Goal: Navigation & Orientation: Find specific page/section

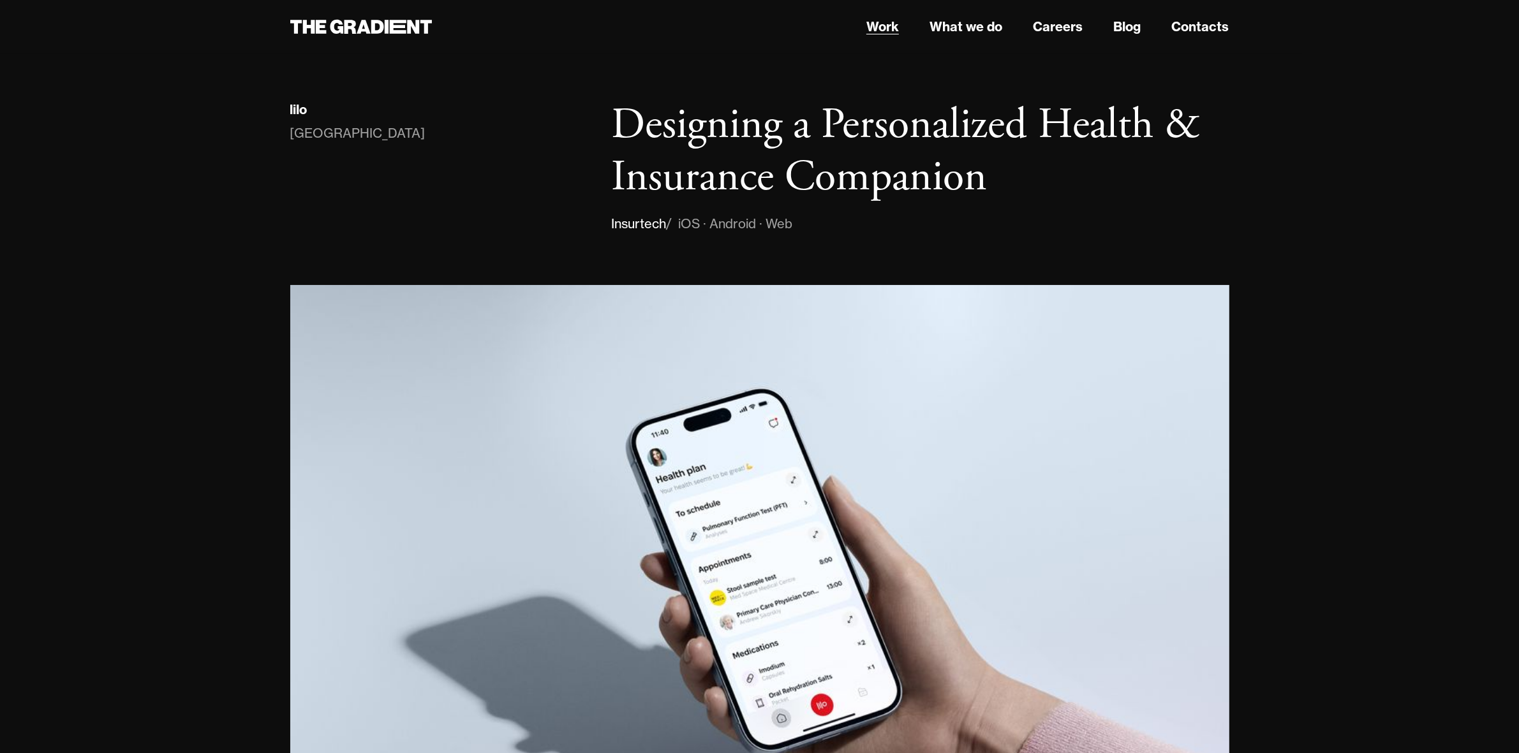
click at [880, 27] on link "Work" at bounding box center [882, 26] width 33 height 19
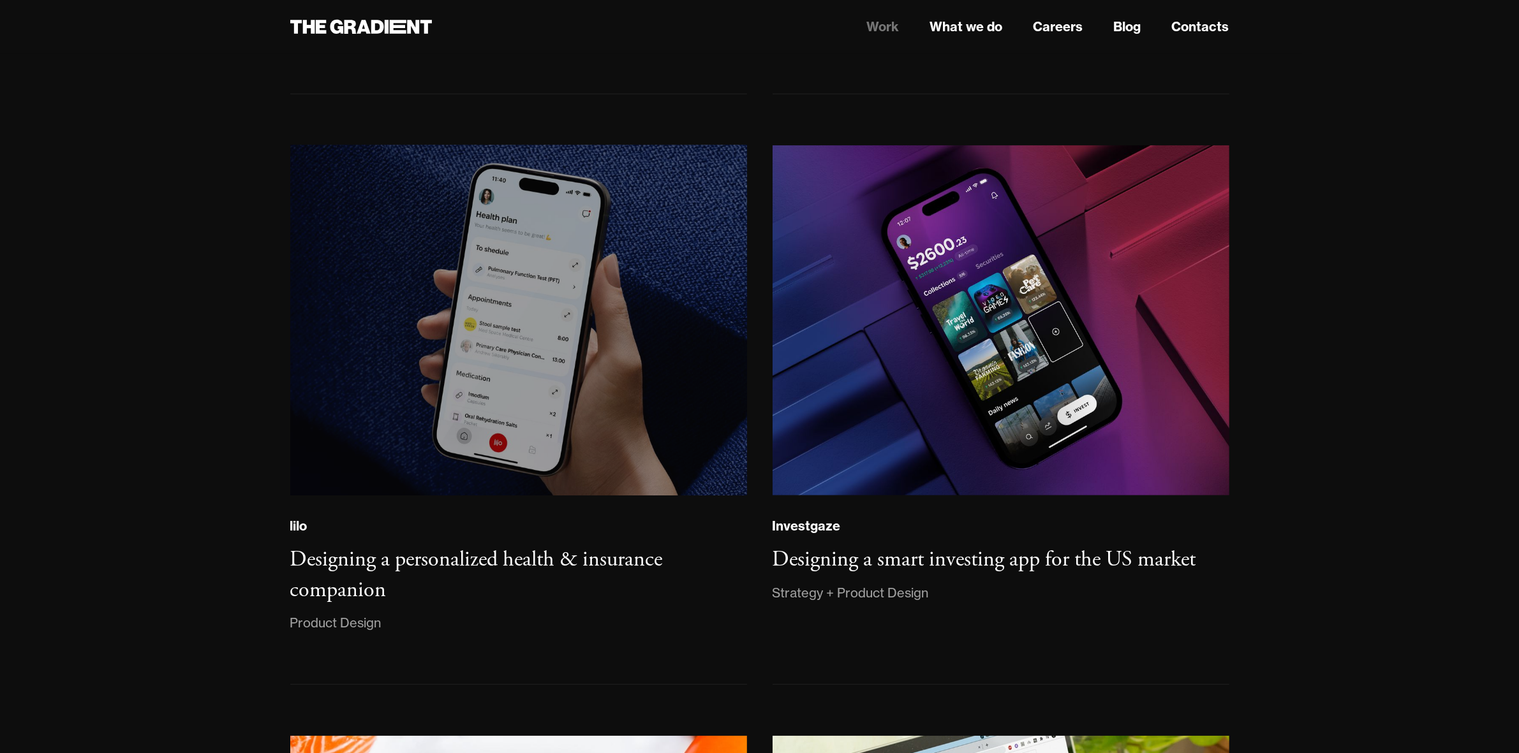
scroll to position [1515, 0]
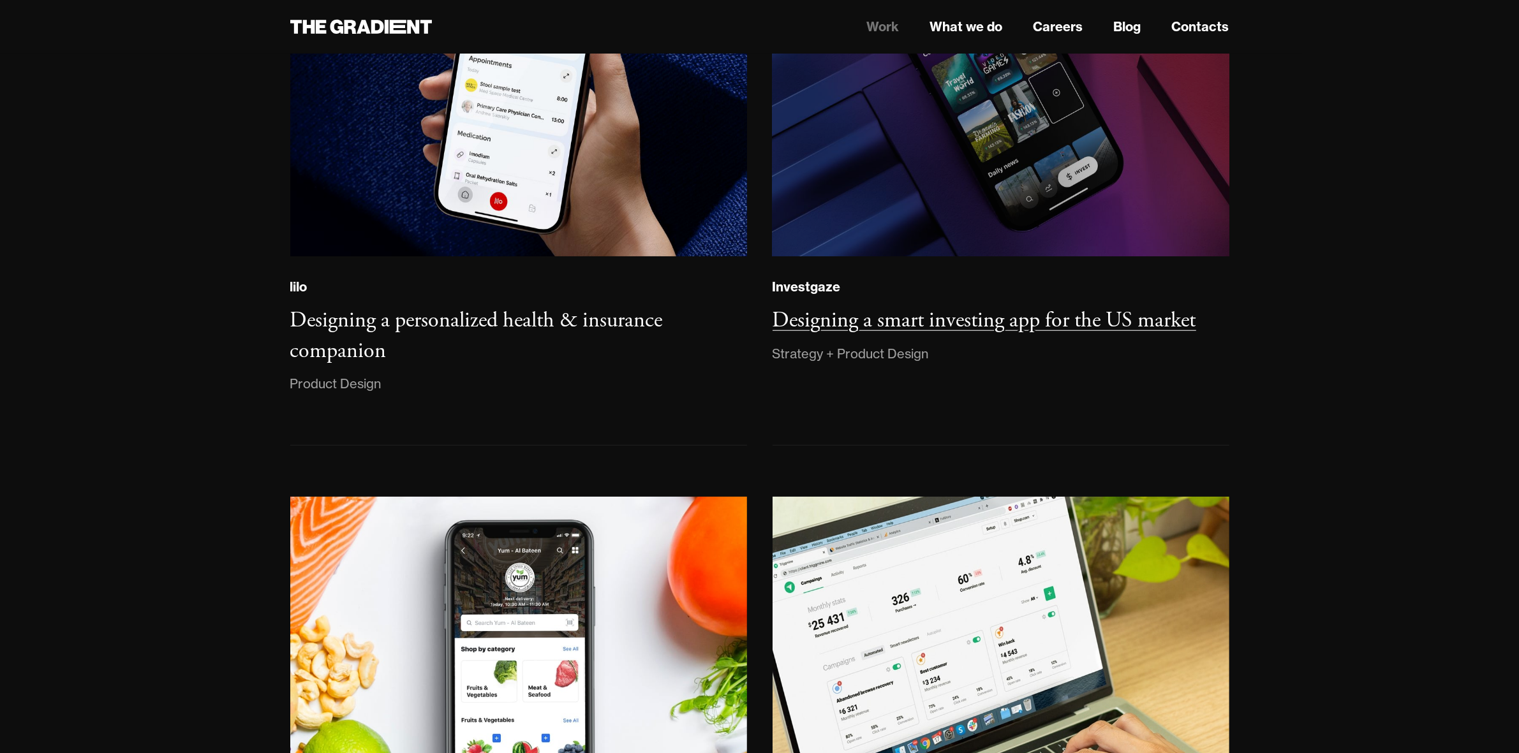
click at [1117, 205] on img at bounding box center [1001, 81] width 462 height 354
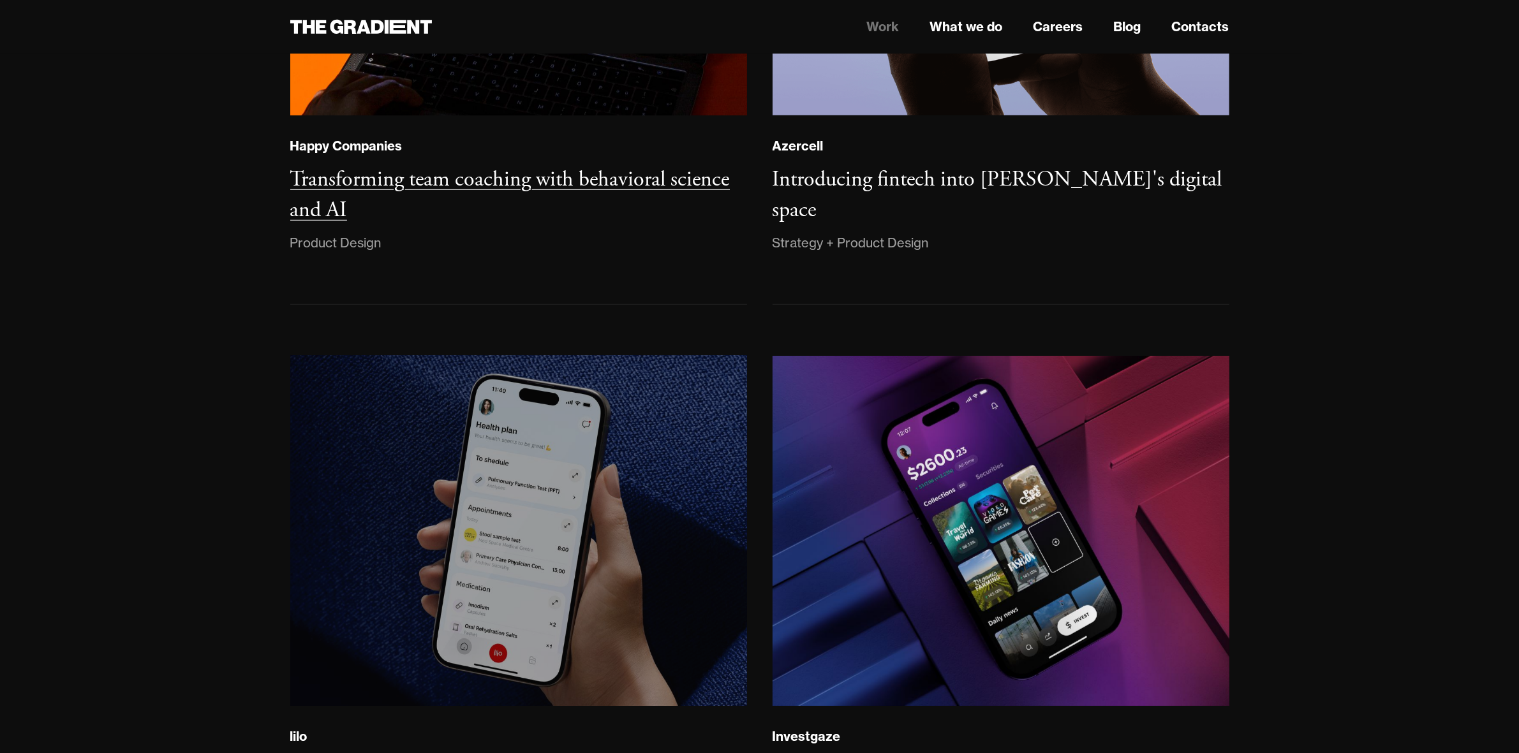
scroll to position [797, 0]
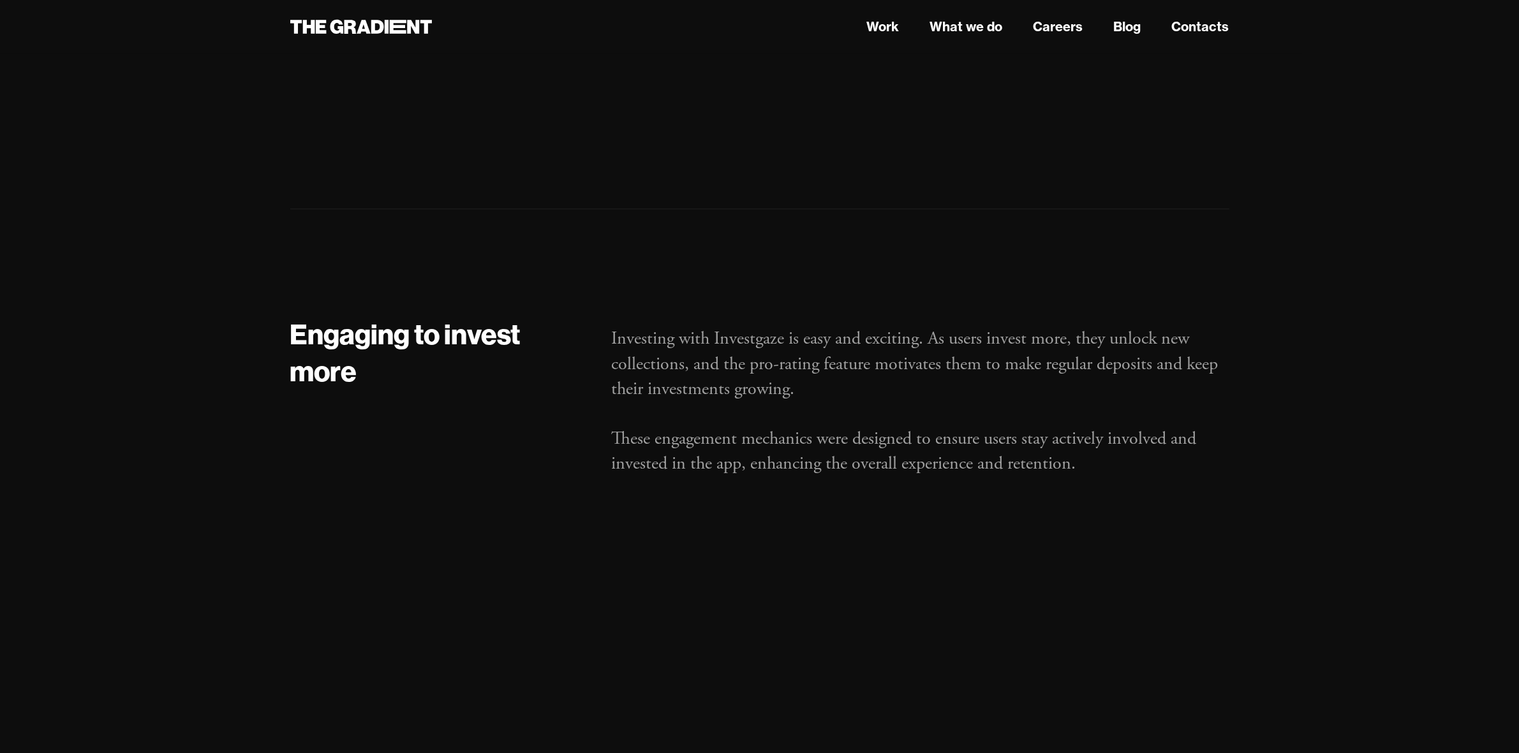
scroll to position [4225, 0]
